Goal: Task Accomplishment & Management: Manage account settings

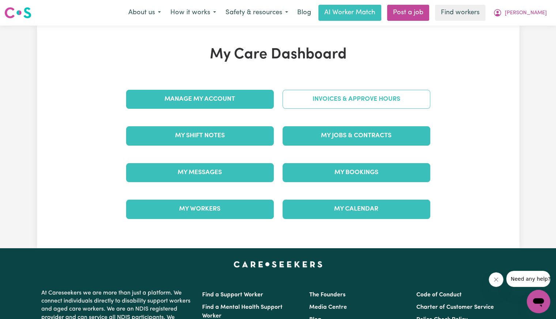
click at [337, 101] on link "Invoices & Approve Hours" at bounding box center [357, 99] width 148 height 19
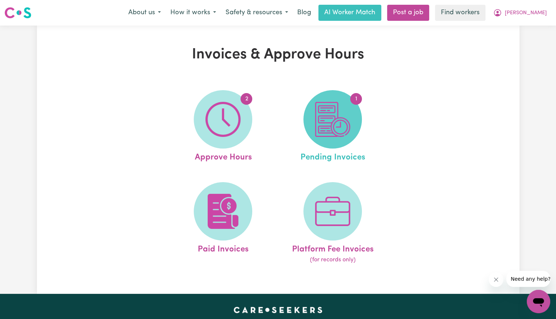
click at [329, 112] on img at bounding box center [332, 119] width 35 height 35
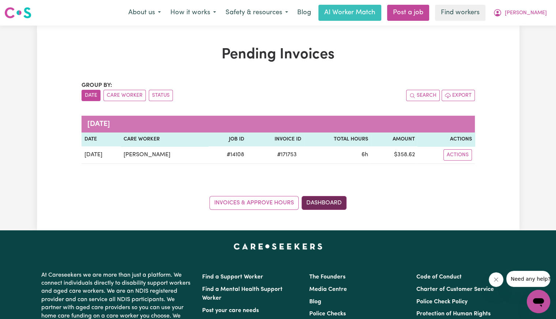
click at [326, 202] on link "Dashboard" at bounding box center [324, 203] width 45 height 14
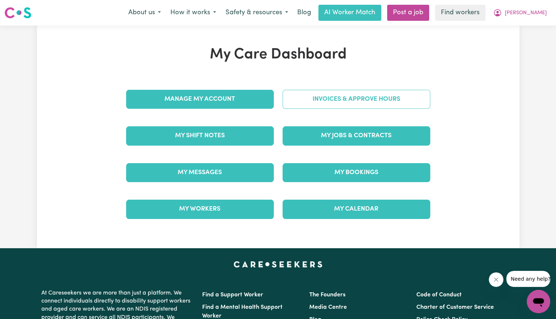
click at [323, 104] on link "Invoices & Approve Hours" at bounding box center [357, 99] width 148 height 19
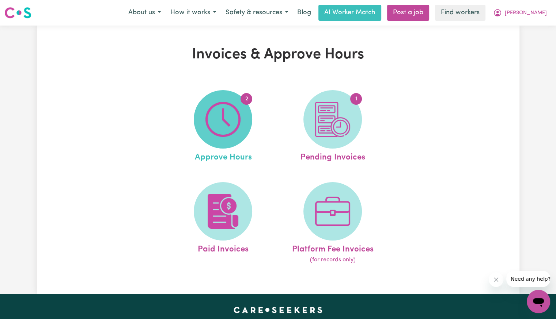
click at [242, 118] on span "2" at bounding box center [223, 119] width 58 height 58
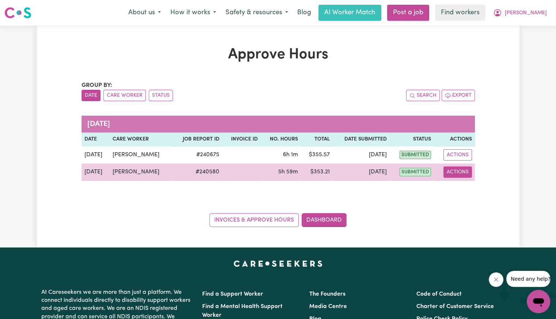
click at [466, 174] on button "Actions" at bounding box center [457, 172] width 29 height 11
click at [469, 187] on link "View Job Report" at bounding box center [475, 189] width 63 height 15
select select "pm"
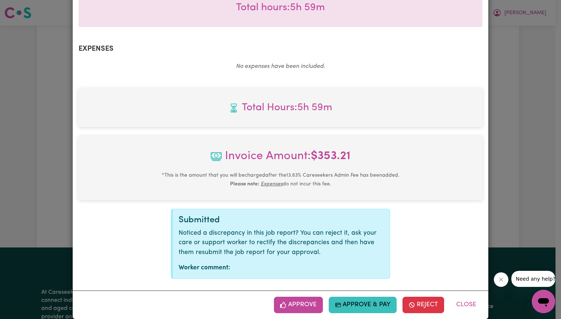
scroll to position [244, 0]
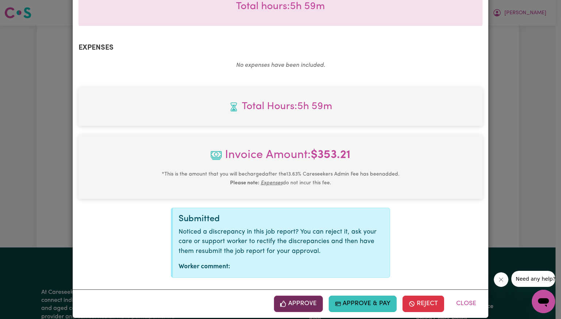
click at [297, 296] on button "Approve" at bounding box center [298, 304] width 49 height 16
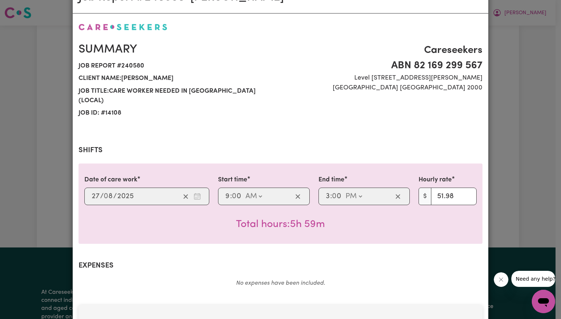
scroll to position [0, 0]
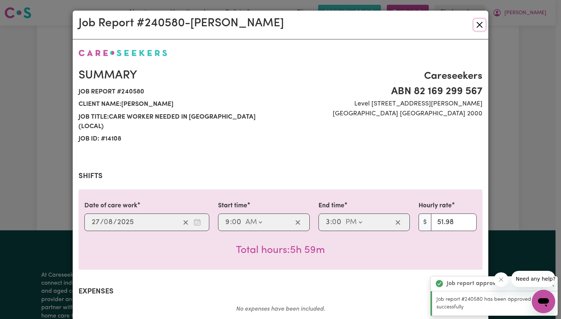
click at [477, 23] on button "Close" at bounding box center [480, 25] width 12 height 12
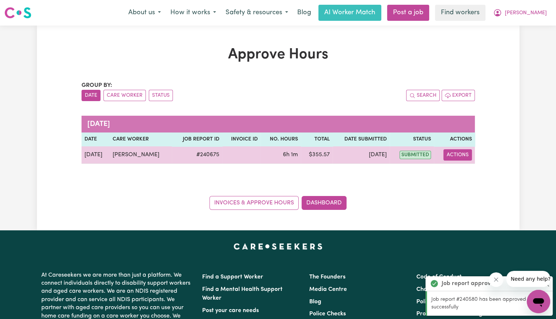
click at [455, 156] on button "Actions" at bounding box center [457, 154] width 29 height 11
click at [463, 171] on link "View Job Report" at bounding box center [475, 171] width 63 height 15
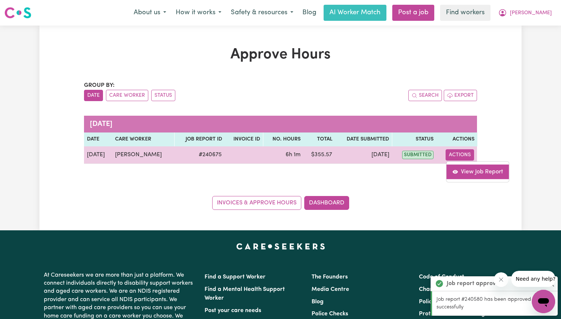
select select "pm"
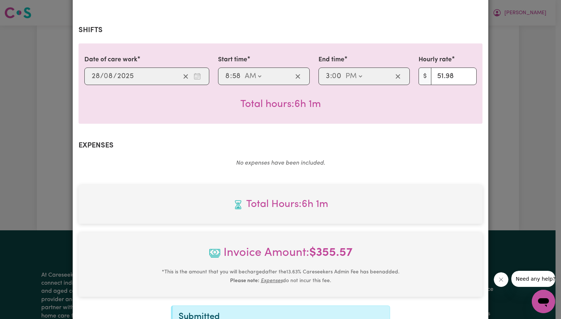
scroll to position [244, 0]
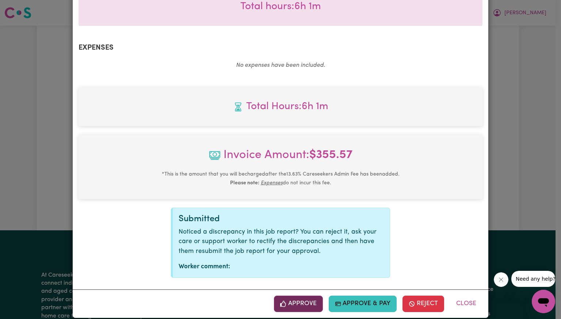
click at [294, 296] on button "Approve" at bounding box center [298, 304] width 49 height 16
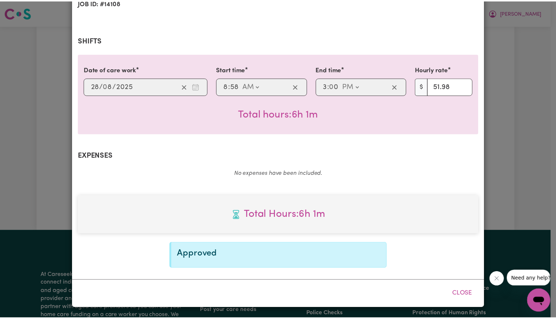
scroll to position [126, 0]
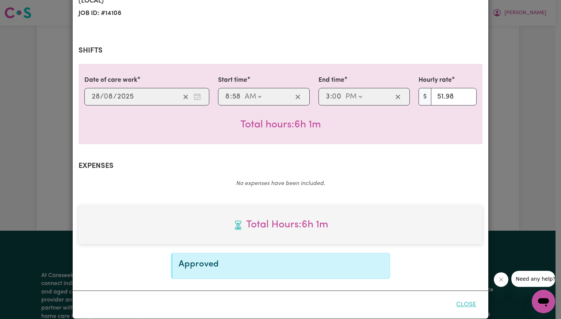
drag, startPoint x: 460, startPoint y: 292, endPoint x: 457, endPoint y: 290, distance: 4.0
click at [459, 297] on button "Close" at bounding box center [466, 305] width 33 height 16
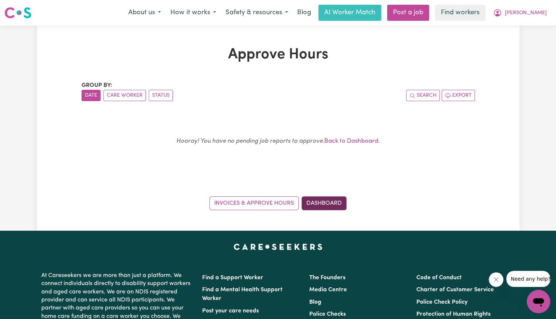
click at [339, 205] on link "Dashboard" at bounding box center [324, 204] width 45 height 14
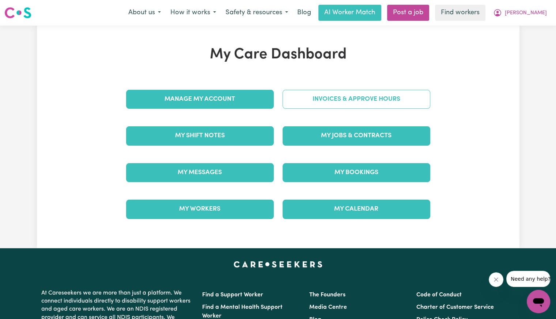
click at [325, 105] on link "Invoices & Approve Hours" at bounding box center [357, 99] width 148 height 19
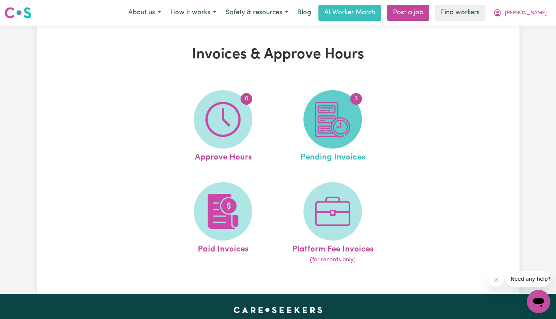
click at [325, 121] on img at bounding box center [332, 119] width 35 height 35
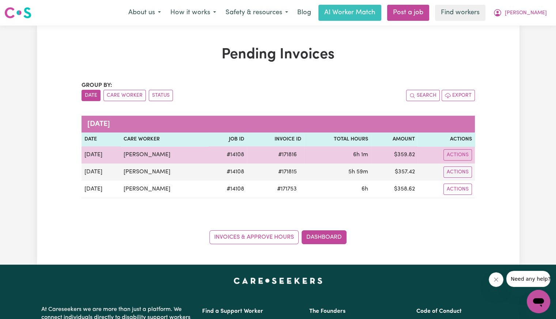
click at [288, 155] on span "# 171816" at bounding box center [287, 155] width 27 height 9
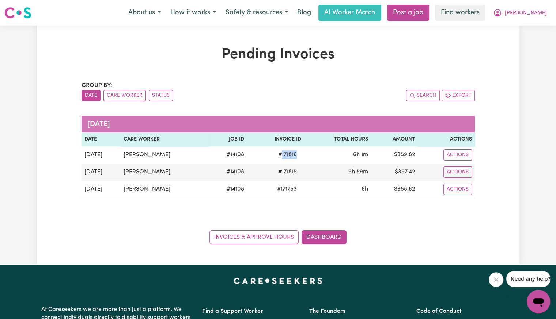
copy span "171816"
click at [538, 20] on nav "Menu About us How it works Safety & resources Blog AI Worker Match Post a job F…" at bounding box center [278, 13] width 556 height 26
click at [540, 16] on span "[PERSON_NAME]" at bounding box center [526, 13] width 42 height 8
click at [523, 46] on link "Logout" at bounding box center [522, 42] width 58 height 14
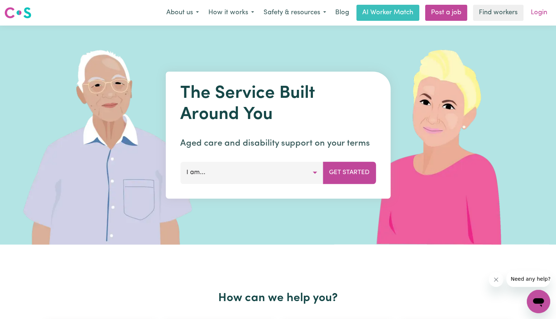
click at [543, 11] on link "Login" at bounding box center [538, 13] width 25 height 16
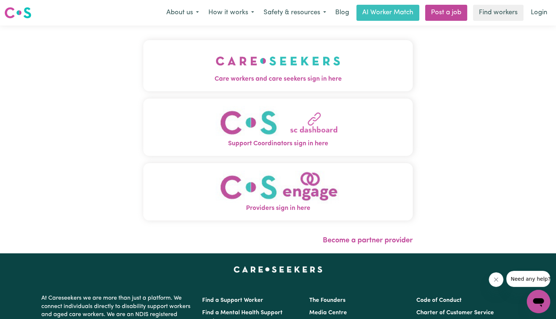
click at [309, 60] on img "Care workers and care seekers sign in here" at bounding box center [278, 61] width 125 height 27
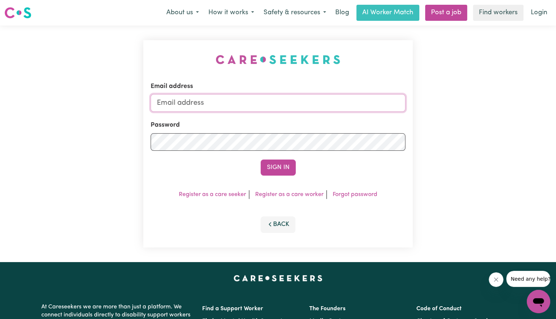
click at [205, 101] on input "Email address" at bounding box center [278, 103] width 255 height 18
drag, startPoint x: 194, startPoint y: 102, endPoint x: 559, endPoint y: 114, distance: 365.0
click at [551, 122] on div "Email address [EMAIL_ADDRESS][DOMAIN_NAME] Password Sign In Register as a care …" at bounding box center [278, 144] width 556 height 237
drag, startPoint x: 194, startPoint y: 105, endPoint x: 244, endPoint y: 103, distance: 49.4
click at [244, 103] on input "superuser~par" at bounding box center [278, 103] width 255 height 18
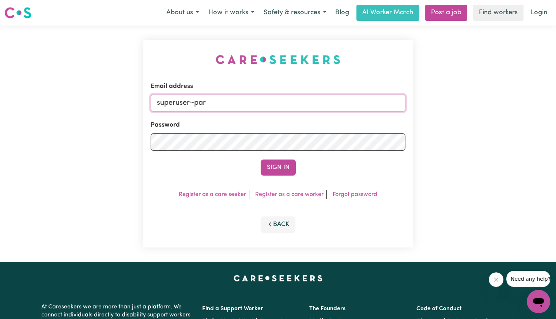
paste input "[EMAIL_ADDRESS][DOMAIN_NAME]"
type input "[EMAIL_ADDRESS][DOMAIN_NAME]"
click at [261, 160] on button "Sign In" at bounding box center [278, 168] width 35 height 16
